Goal: Task Accomplishment & Management: Manage account settings

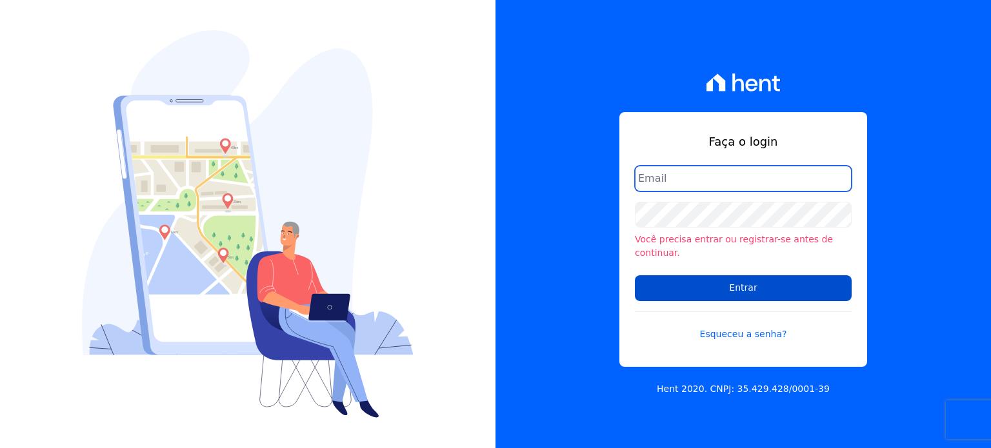
type input "[EMAIL_ADDRESS][DOMAIN_NAME]"
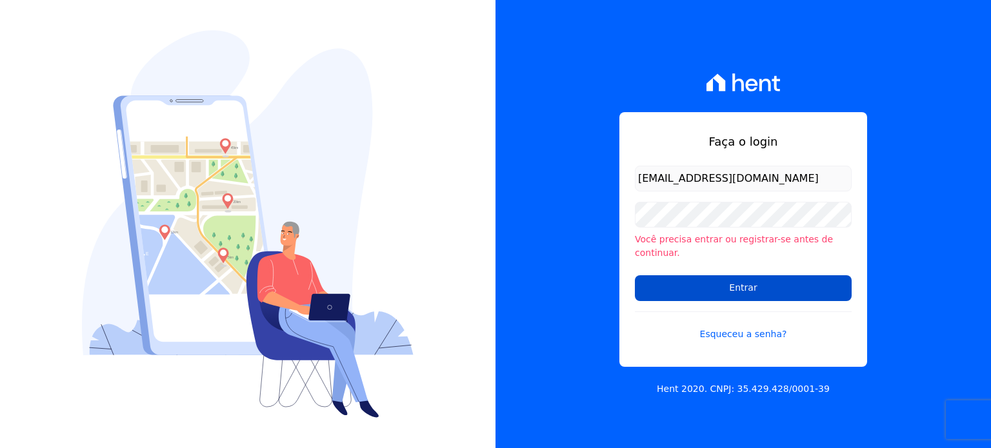
click at [739, 281] on input "Entrar" at bounding box center [743, 288] width 217 height 26
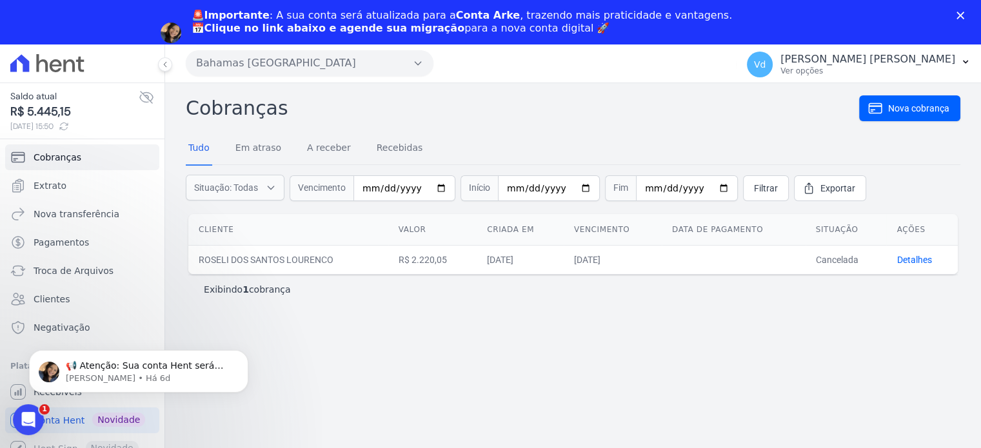
click at [315, 328] on div "Cobranças Nova cobrança Tudo Em atraso A receber Recebidas Situação: Todas Em a…" at bounding box center [573, 287] width 816 height 409
click at [246, 352] on icon "Dismiss notification" at bounding box center [244, 353] width 5 height 5
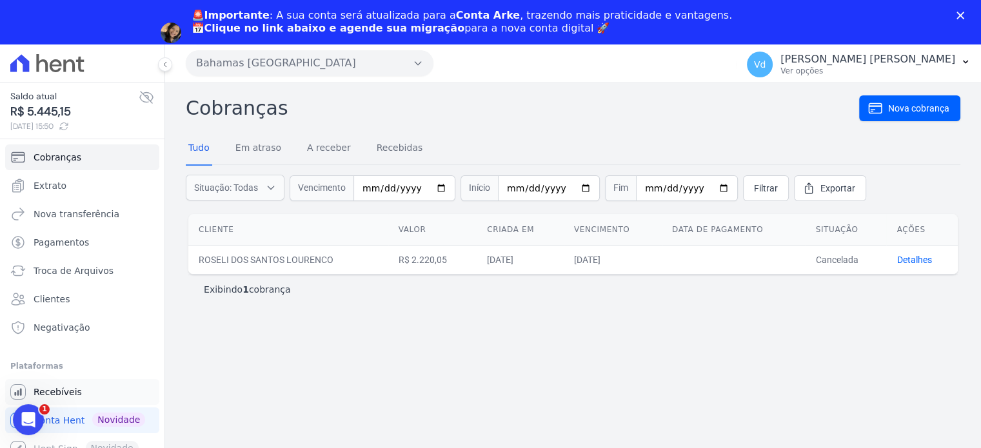
click at [66, 397] on span "Recebíveis" at bounding box center [58, 392] width 48 height 13
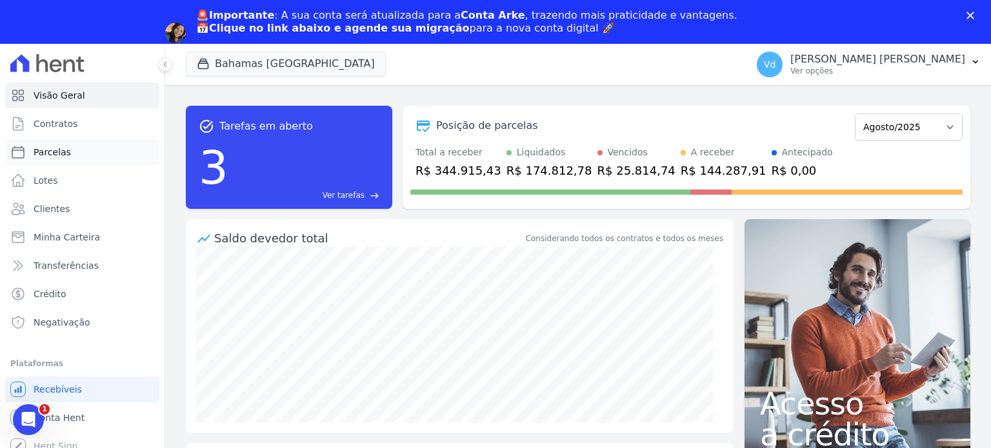
click at [55, 152] on span "Parcelas" at bounding box center [52, 152] width 37 height 13
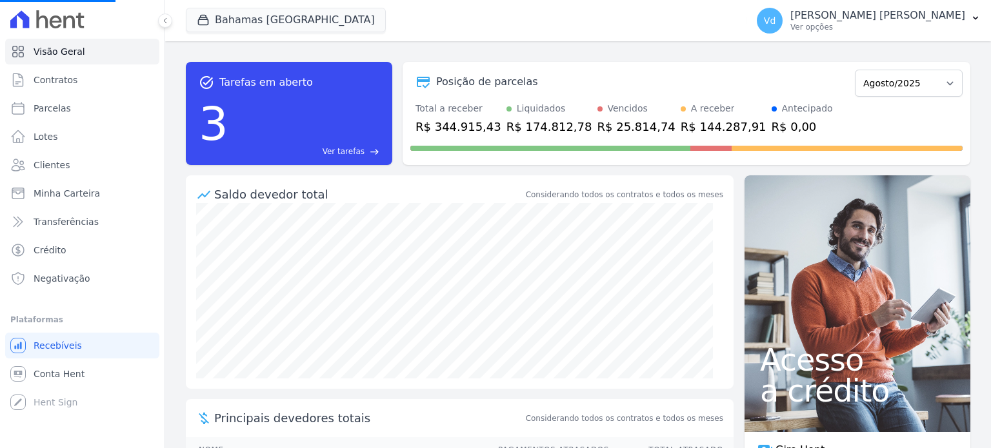
select select
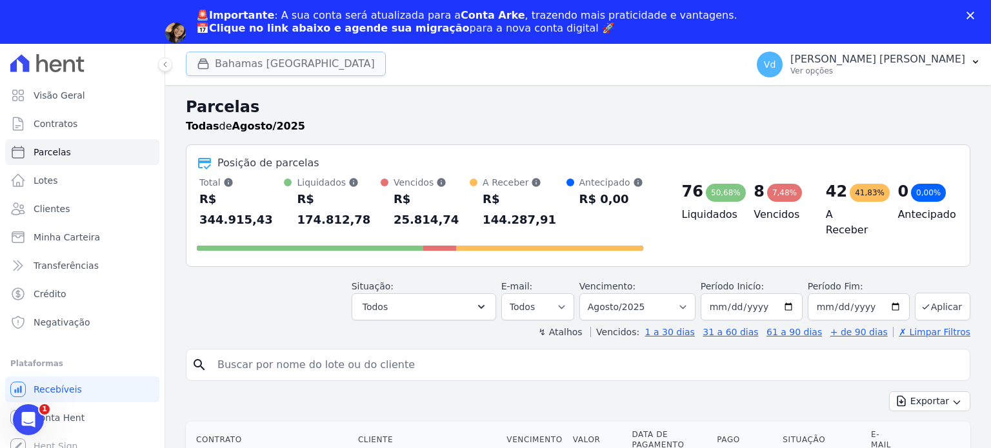
click at [231, 66] on button "Bahamas East Village" at bounding box center [286, 64] width 200 height 25
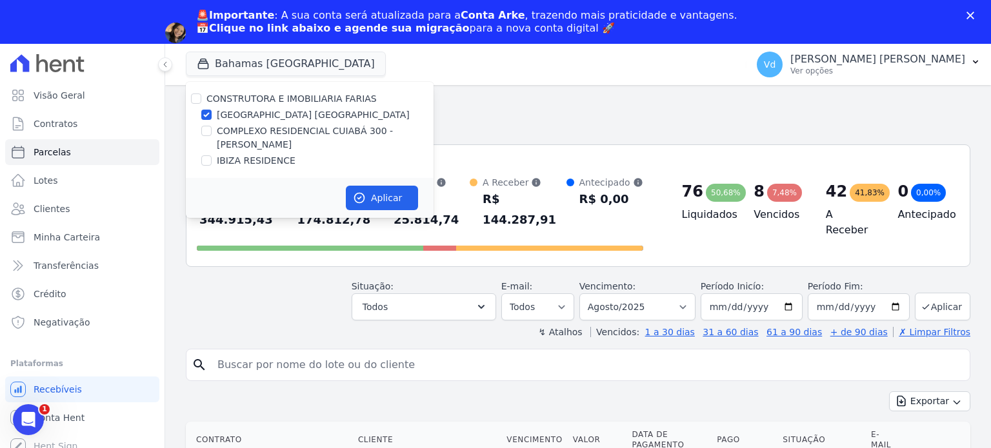
drag, startPoint x: 210, startPoint y: 96, endPoint x: 222, endPoint y: 110, distance: 19.2
click at [209, 96] on label "CONSTRUTORA E IMOBILIARIA FARIAS" at bounding box center [291, 99] width 170 height 10
click at [201, 96] on input "CONSTRUTORA E IMOBILIARIA FARIAS" at bounding box center [196, 99] width 10 height 10
checkbox input "true"
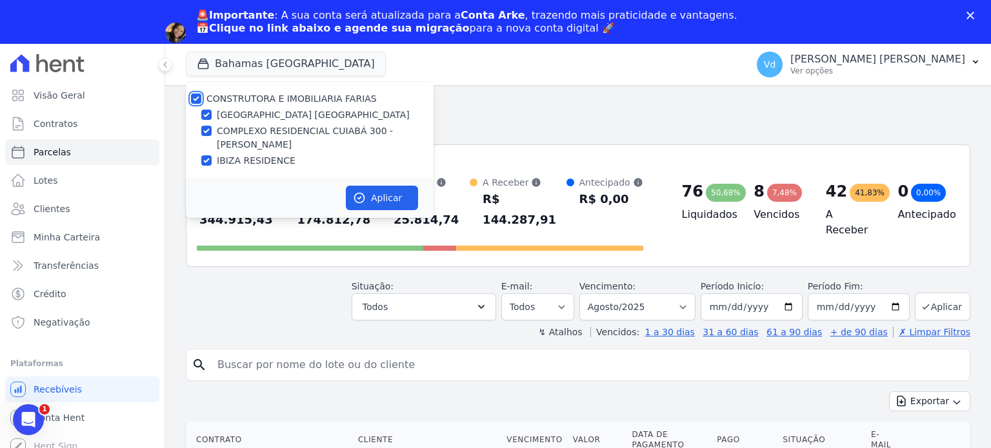
checkbox input "true"
click at [393, 201] on button "Aplicar" at bounding box center [382, 198] width 72 height 25
select select
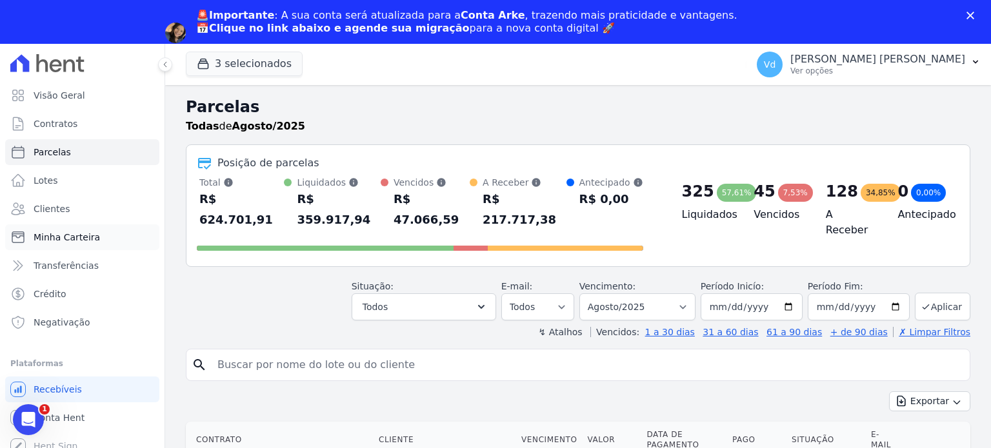
click at [62, 237] on span "Minha Carteira" at bounding box center [67, 237] width 66 height 13
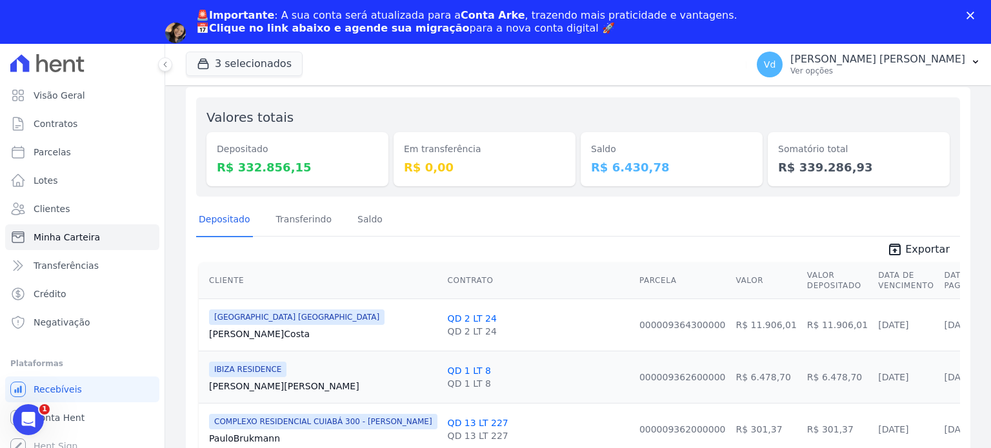
scroll to position [129, 0]
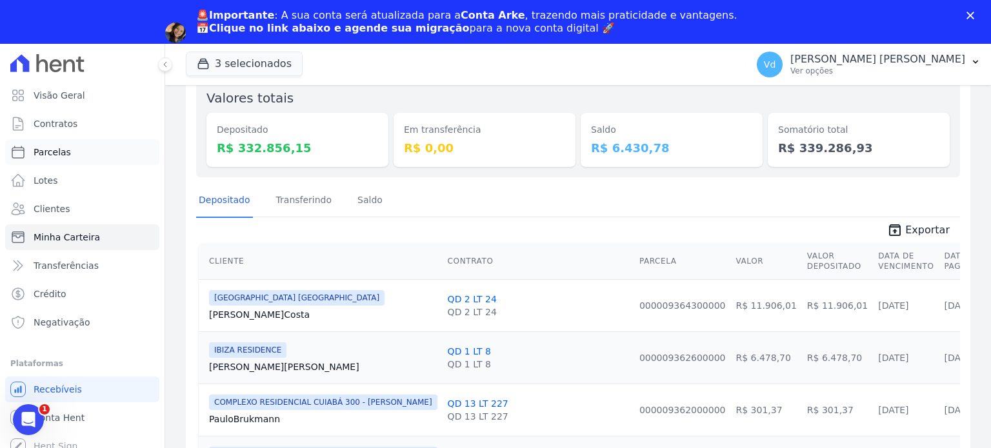
click at [60, 152] on span "Parcelas" at bounding box center [52, 152] width 37 height 13
select select
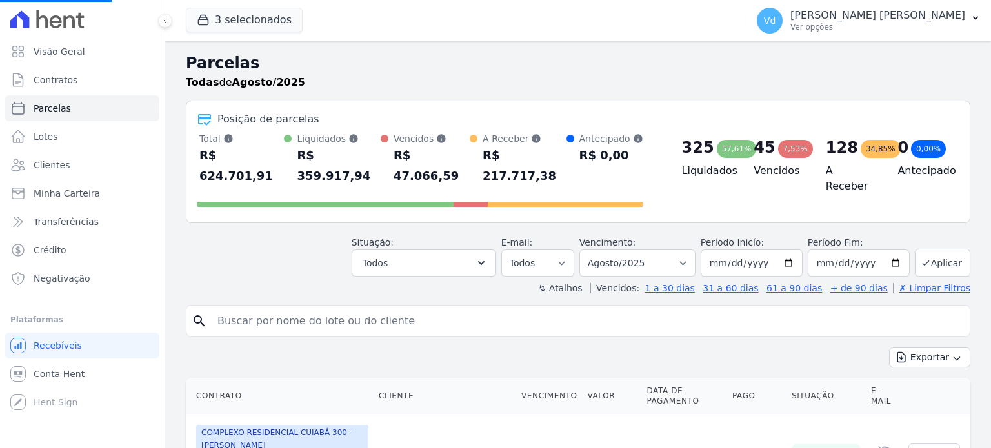
select select
click at [242, 20] on button "3 selecionados" at bounding box center [244, 20] width 117 height 25
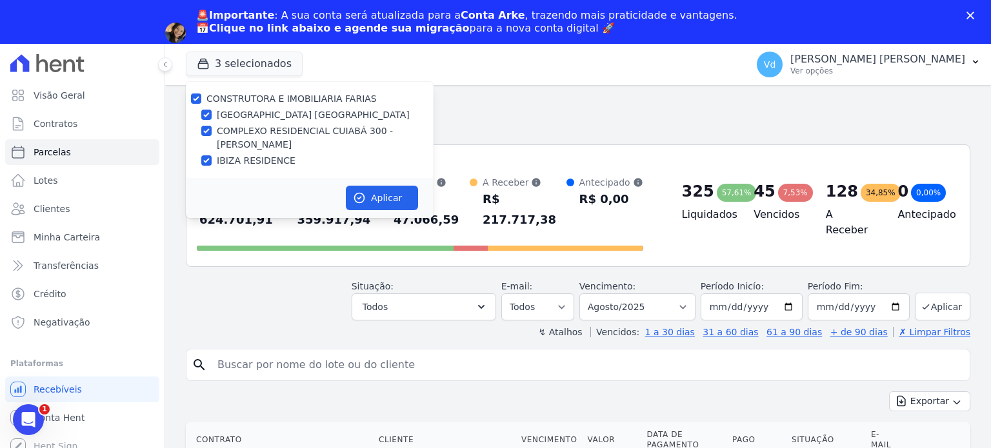
click at [195, 92] on div at bounding box center [196, 98] width 10 height 13
click at [194, 99] on input "CONSTRUTORA E IMOBILIARIA FARIAS" at bounding box center [196, 99] width 10 height 10
checkbox input "false"
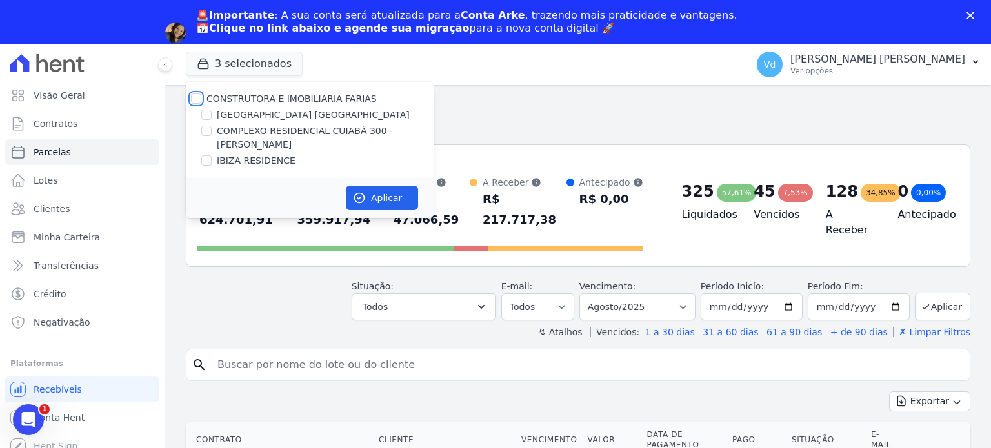
checkbox input "false"
click at [205, 112] on input "BAHAMAS EAST VILLAGE" at bounding box center [206, 115] width 10 height 10
checkbox input "true"
click at [384, 198] on button "Aplicar" at bounding box center [382, 198] width 72 height 25
select select
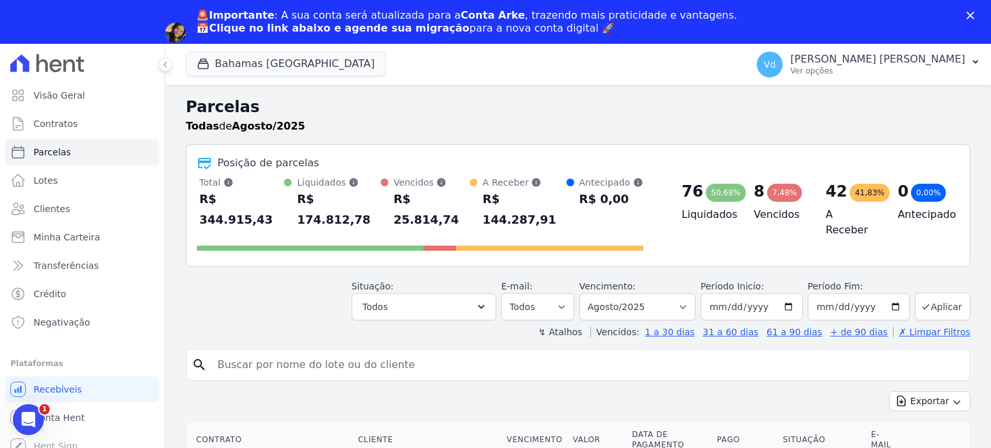
click at [248, 288] on div "Situação: Agendado Em Aberto Pago Processando Cancelado Vencido Transferindo De…" at bounding box center [578, 298] width 784 height 46
